Goal: Task Accomplishment & Management: Use online tool/utility

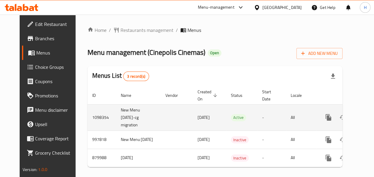
scroll to position [0, 8]
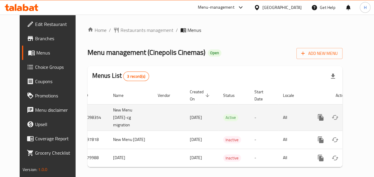
click at [357, 117] on link "enhanced table" at bounding box center [364, 117] width 14 height 14
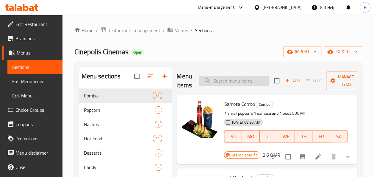
click at [217, 78] on input "search" at bounding box center [234, 81] width 70 height 10
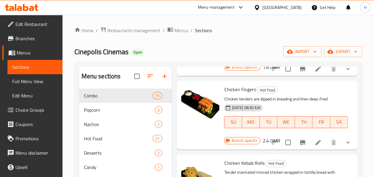
scroll to position [10, 0]
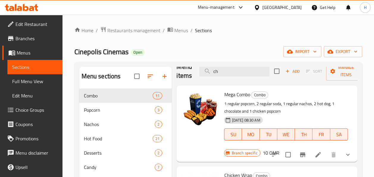
type input "c"
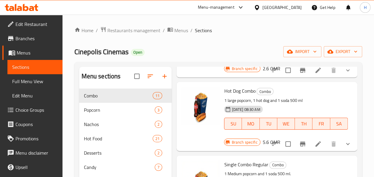
scroll to position [0, 0]
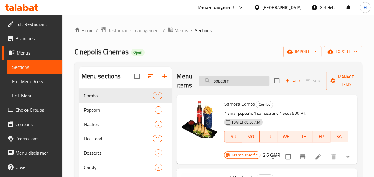
click at [212, 82] on input "popcorn" at bounding box center [234, 81] width 70 height 10
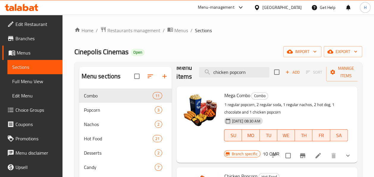
scroll to position [83, 0]
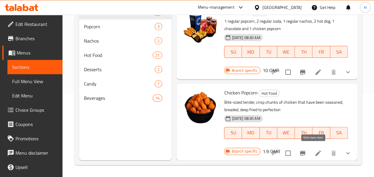
type input "chicken popcorn"
click at [315, 150] on icon at bounding box center [317, 152] width 5 height 5
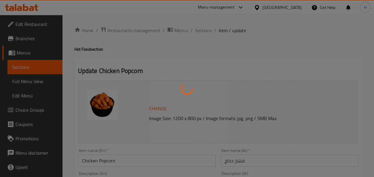
type input "أضف المشروب:"
type input "0"
type input "أضف الحلو:"
type input "0"
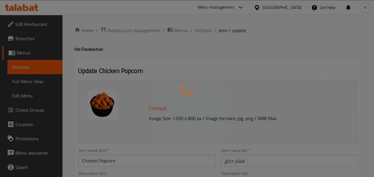
type input "0"
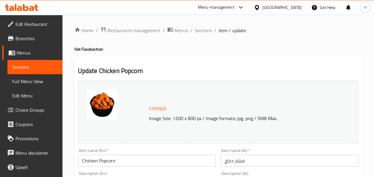
click at [220, 32] on span "item / update" at bounding box center [232, 30] width 27 height 7
click at [203, 30] on span "Sections" at bounding box center [203, 30] width 17 height 7
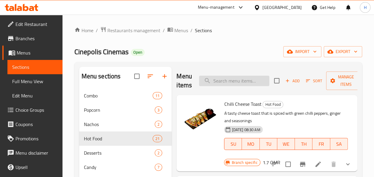
click at [223, 77] on input "search" at bounding box center [234, 81] width 70 height 10
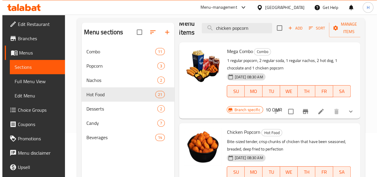
scroll to position [83, 0]
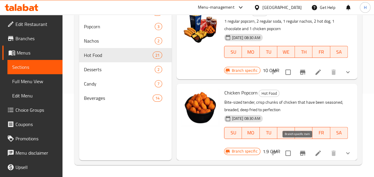
type input "chicken popcorn"
click at [300, 151] on icon "Branch-specific-item" at bounding box center [302, 153] width 5 height 5
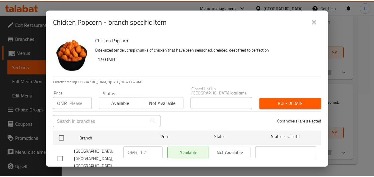
scroll to position [68, 0]
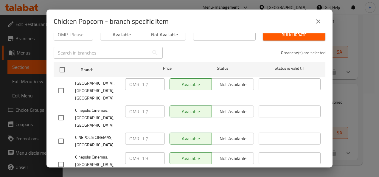
drag, startPoint x: 310, startPoint y: 20, endPoint x: 315, endPoint y: 19, distance: 4.8
click at [315, 19] on div "Chicken Popcorn - branch specific item" at bounding box center [189, 21] width 271 height 14
click at [315, 19] on icon "close" at bounding box center [317, 21] width 7 height 7
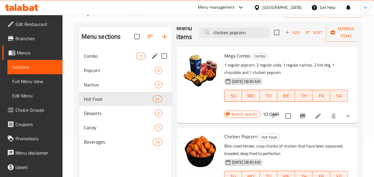
scroll to position [0, 0]
